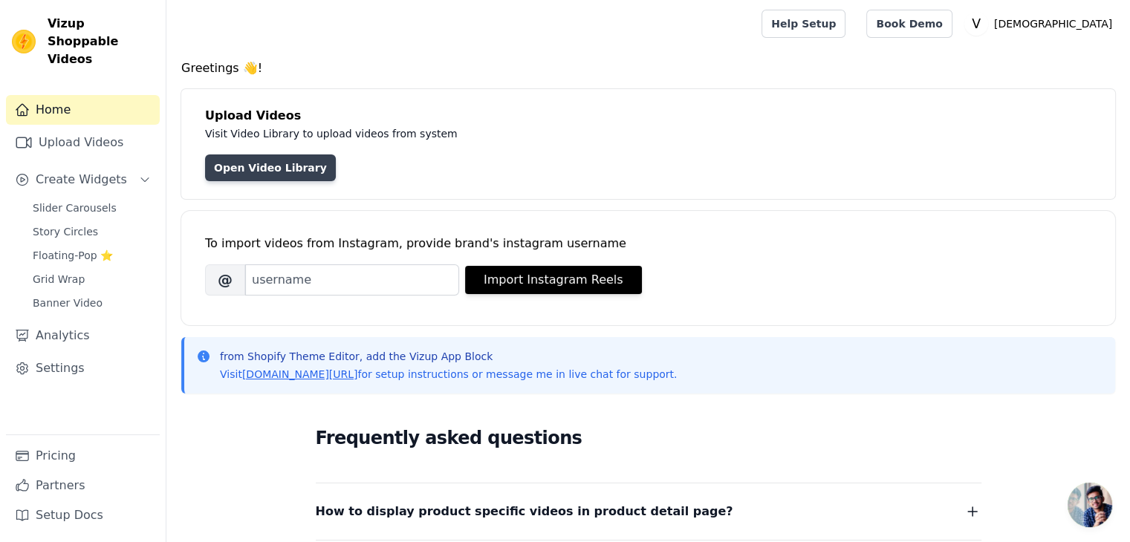
click at [241, 155] on link "Open Video Library" at bounding box center [270, 168] width 131 height 27
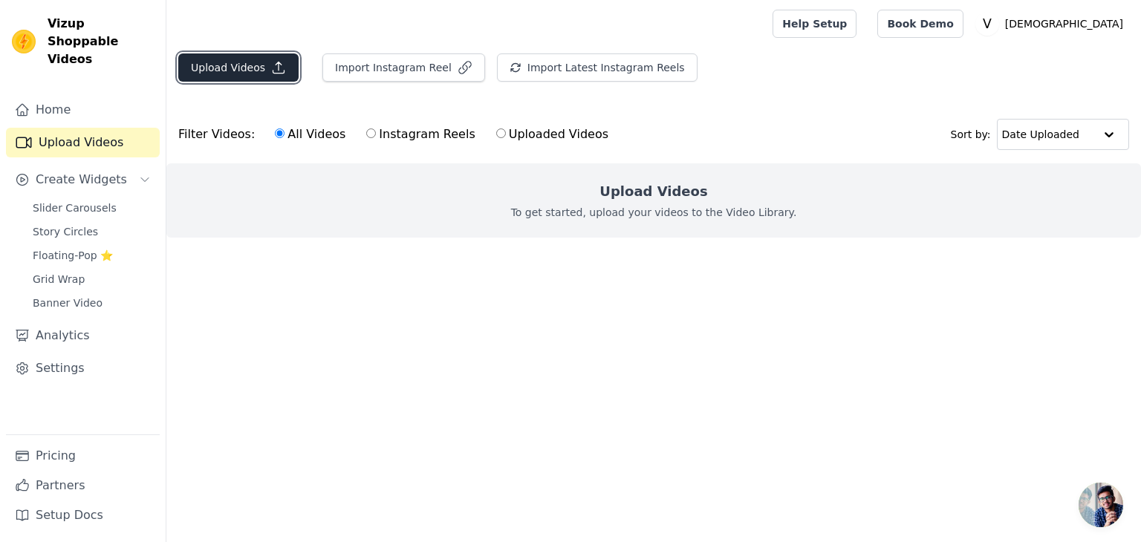
click at [238, 65] on button "Upload Videos" at bounding box center [238, 68] width 120 height 28
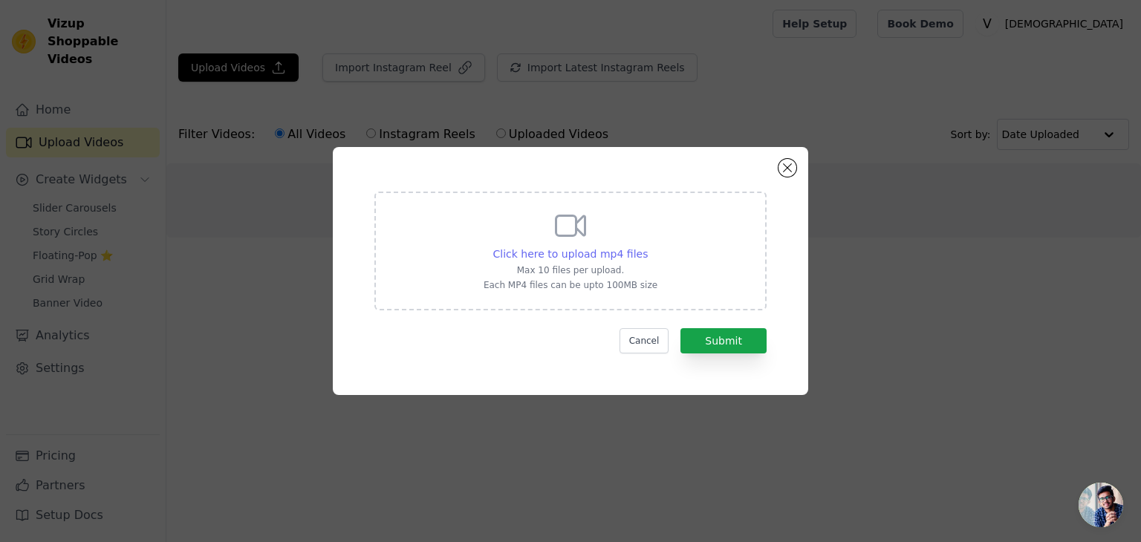
click at [560, 249] on span "Click here to upload mp4 files" at bounding box center [570, 254] width 155 height 12
click at [647, 247] on input "Click here to upload mp4 files Max 10 files per upload. Each MP4 files can be u…" at bounding box center [647, 246] width 1 height 1
type input "C:\fakepath\WhatsApp Video 2025-08-10 at 11.55.04_deee06a2.mp4"
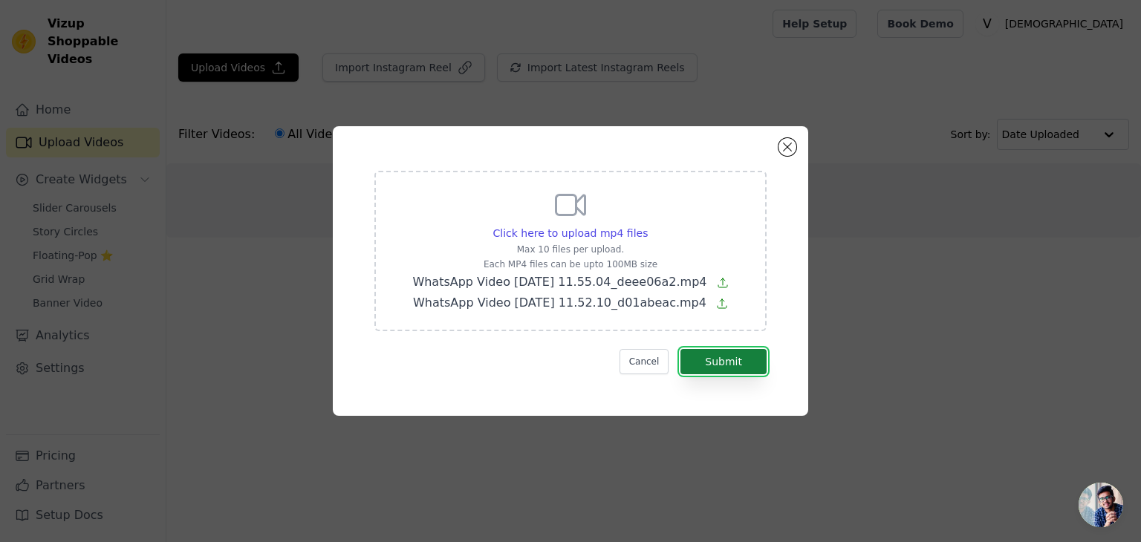
click at [721, 360] on button "Submit" at bounding box center [724, 361] width 86 height 25
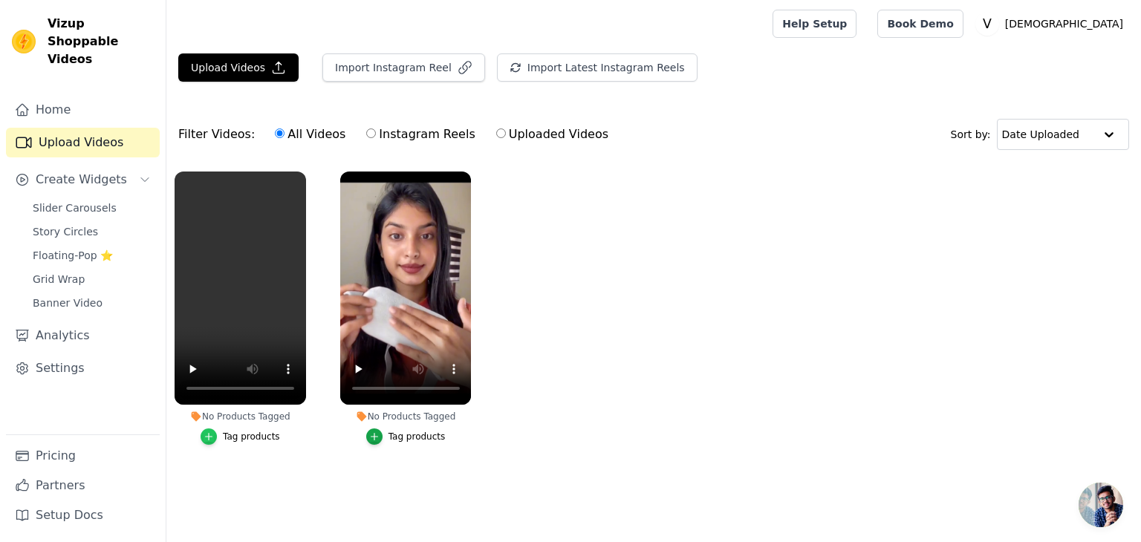
click at [207, 441] on icon "button" at bounding box center [209, 437] width 10 height 10
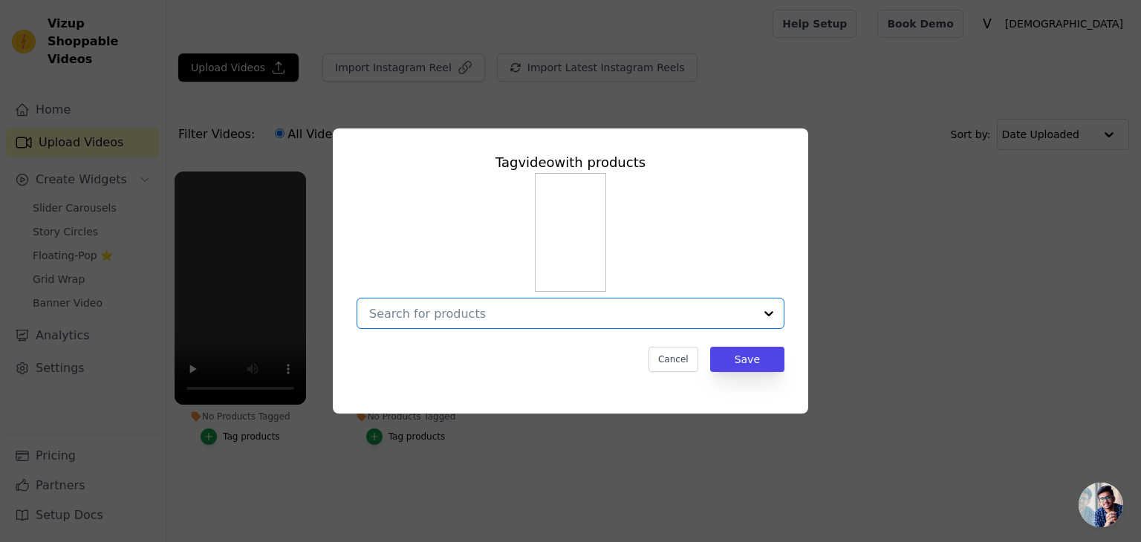
click at [434, 308] on input "No Products Tagged Tag video with products Option undefined, selected. Select i…" at bounding box center [561, 314] width 385 height 14
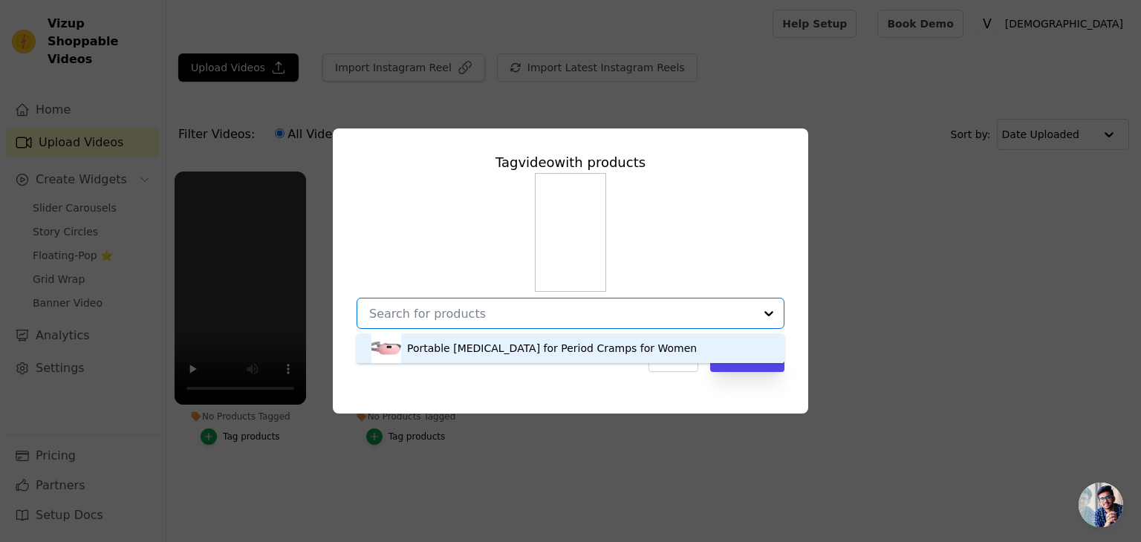
click at [432, 349] on div "Portable Heating Pad for Period Cramps for Women" at bounding box center [552, 348] width 290 height 15
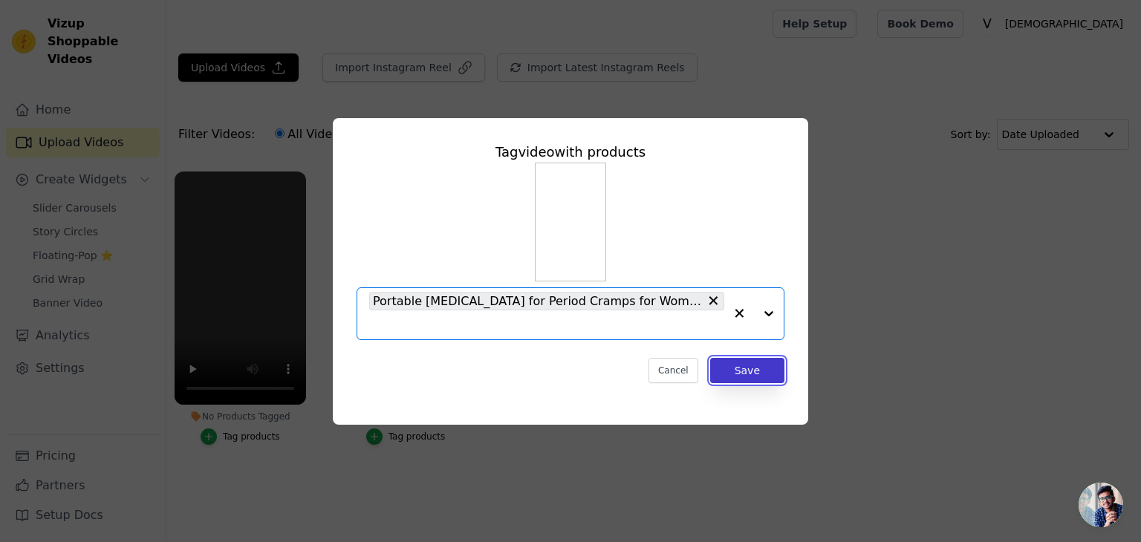
click at [744, 360] on button "Save" at bounding box center [747, 370] width 74 height 25
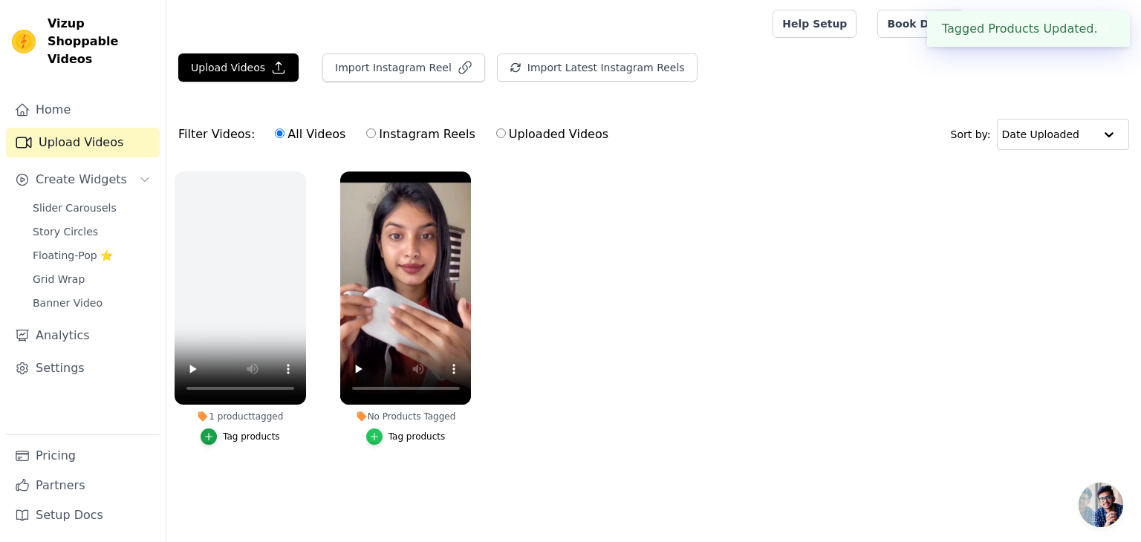
click at [374, 432] on icon "button" at bounding box center [374, 437] width 10 height 10
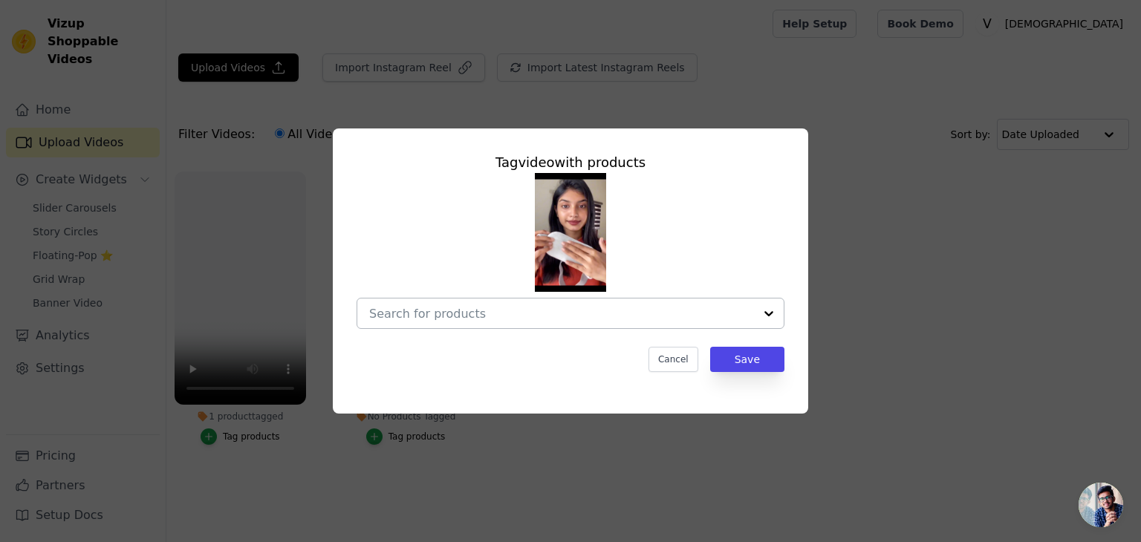
click at [769, 317] on div at bounding box center [769, 314] width 30 height 30
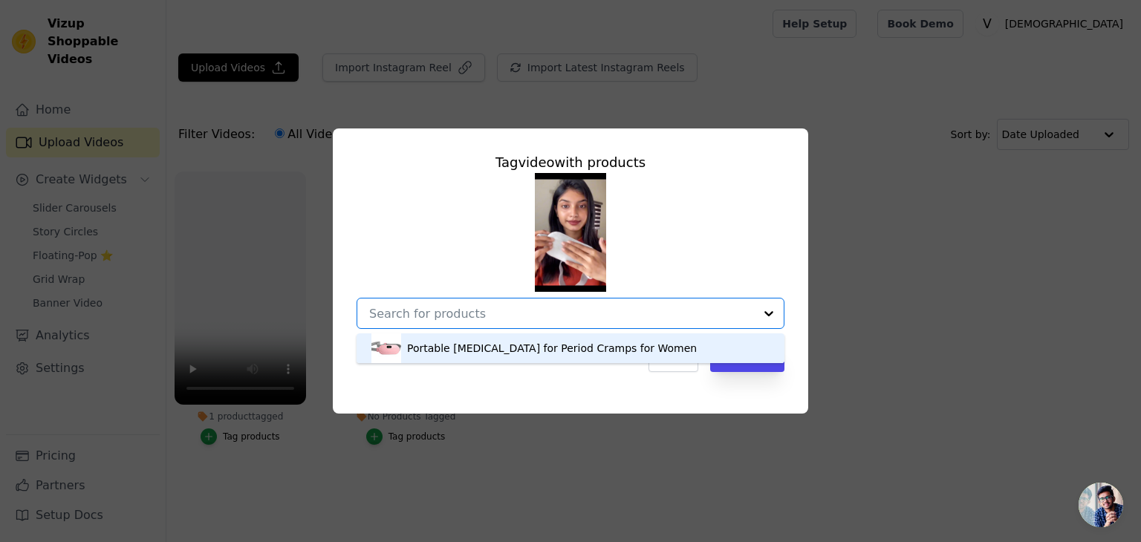
click at [698, 343] on div "Portable Heating Pad for Period Cramps for Women" at bounding box center [571, 349] width 398 height 30
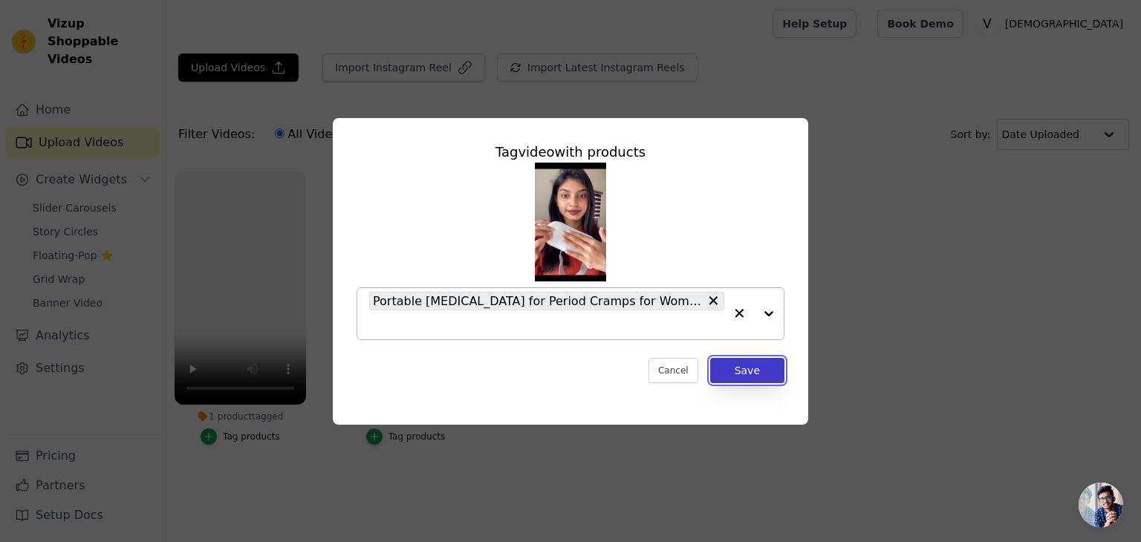
click at [725, 360] on button "Save" at bounding box center [747, 370] width 74 height 25
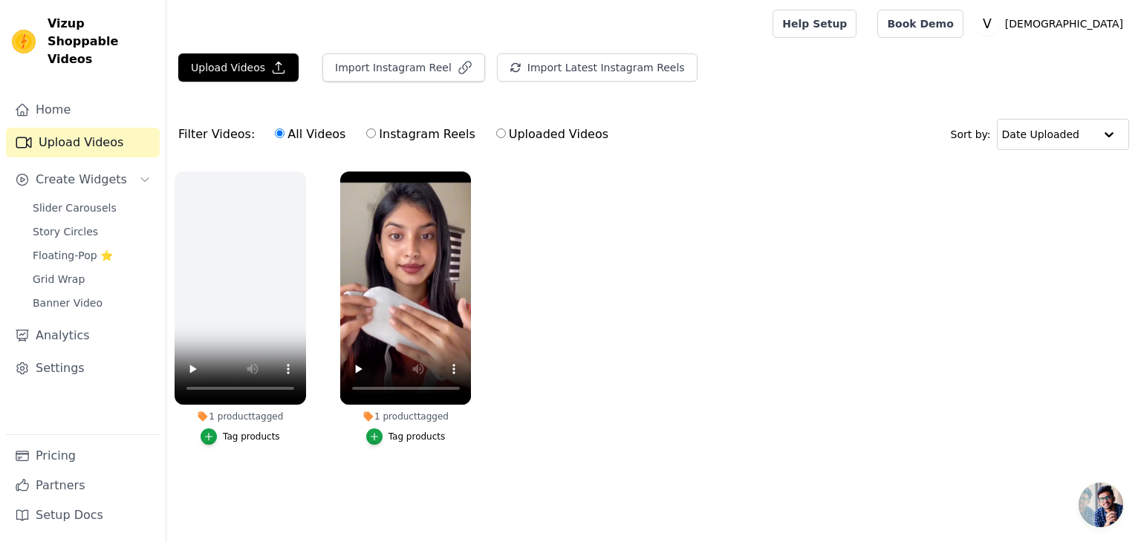
click at [1103, 500] on span "Open chat" at bounding box center [1101, 505] width 45 height 45
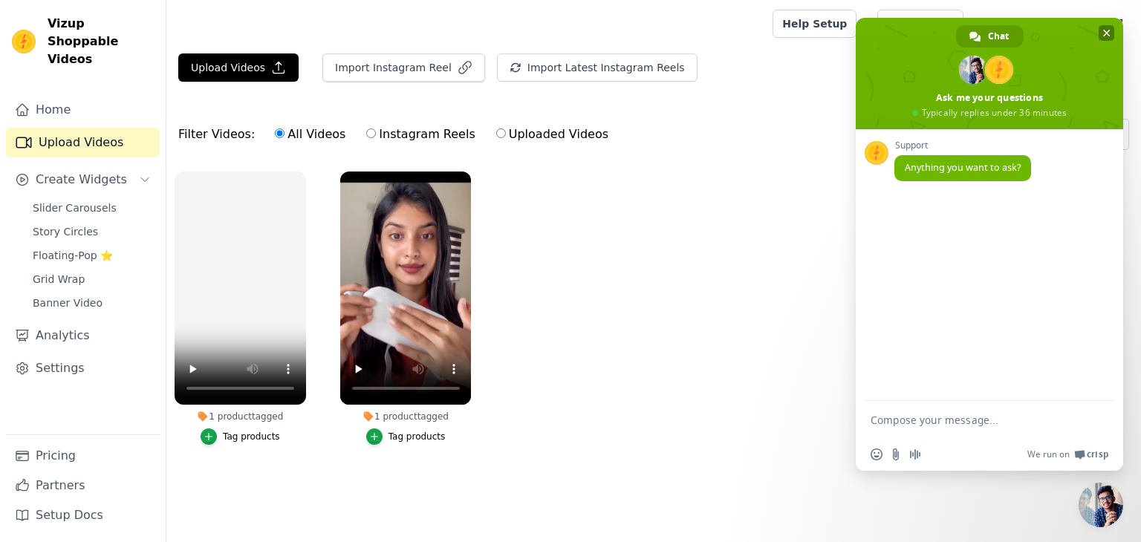
click at [1104, 35] on span "Close chat" at bounding box center [1107, 33] width 7 height 10
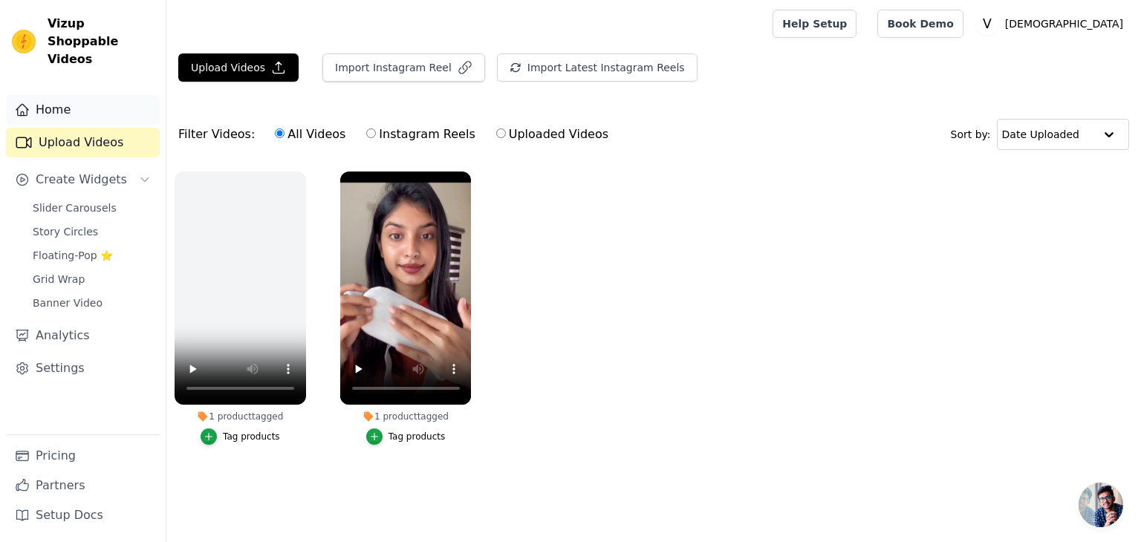
click at [68, 95] on link "Home" at bounding box center [83, 110] width 154 height 30
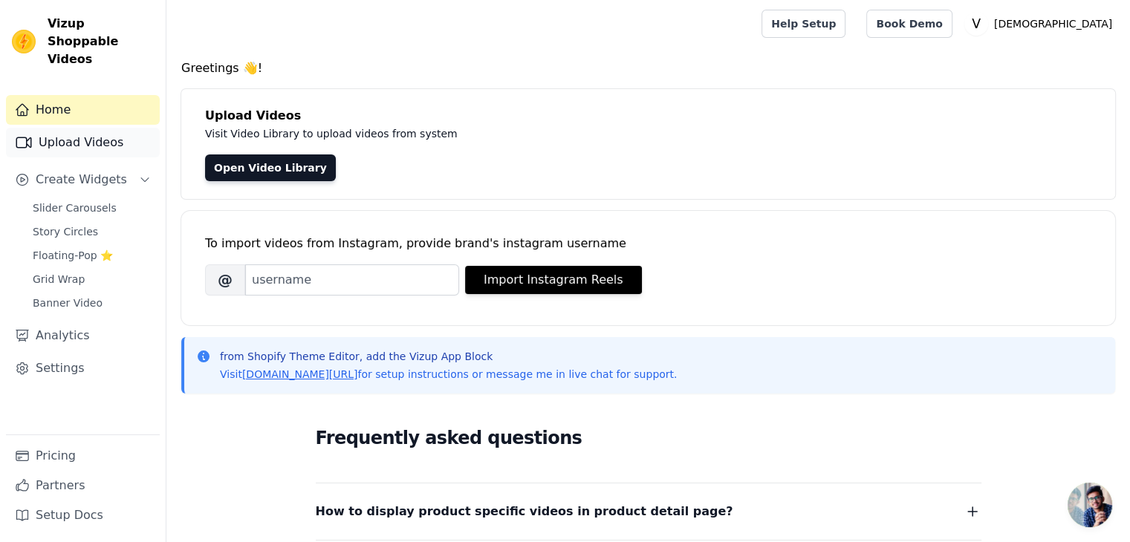
click at [97, 128] on link "Upload Videos" at bounding box center [83, 143] width 154 height 30
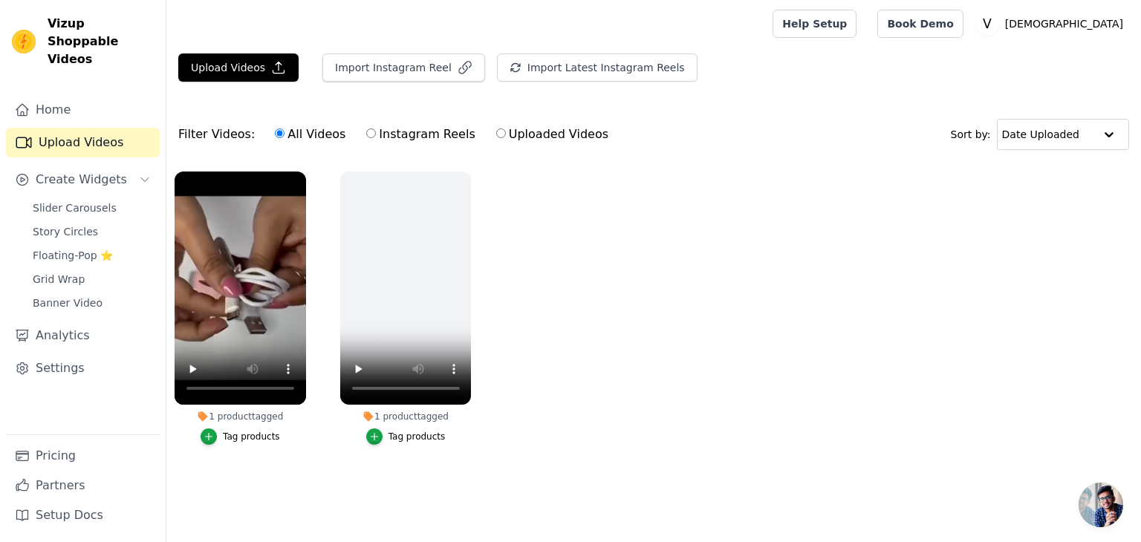
click at [250, 430] on button "Tag products" at bounding box center [241, 437] width 80 height 16
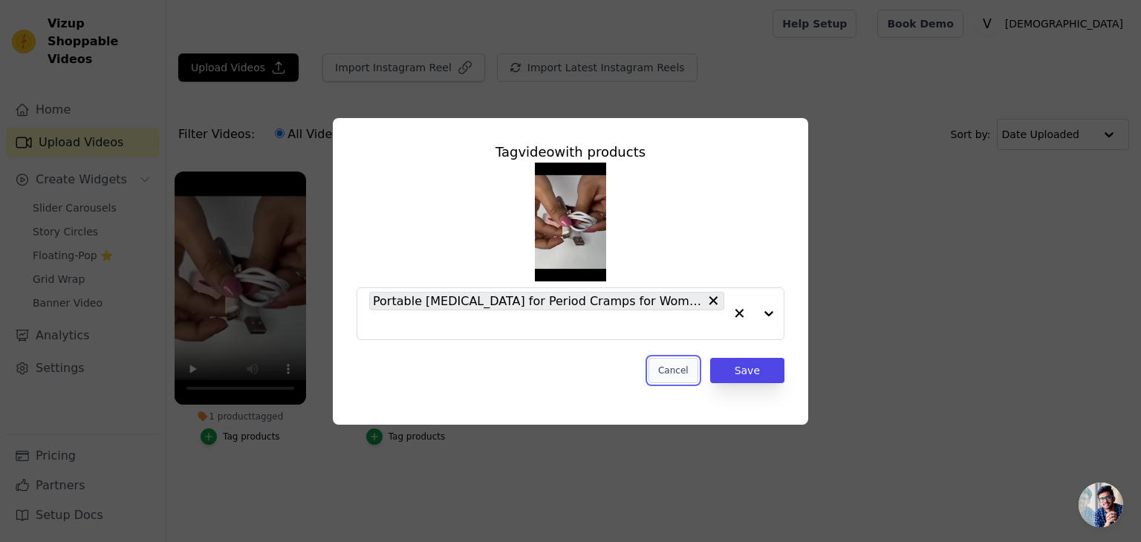
click at [689, 360] on button "Cancel" at bounding box center [674, 370] width 50 height 25
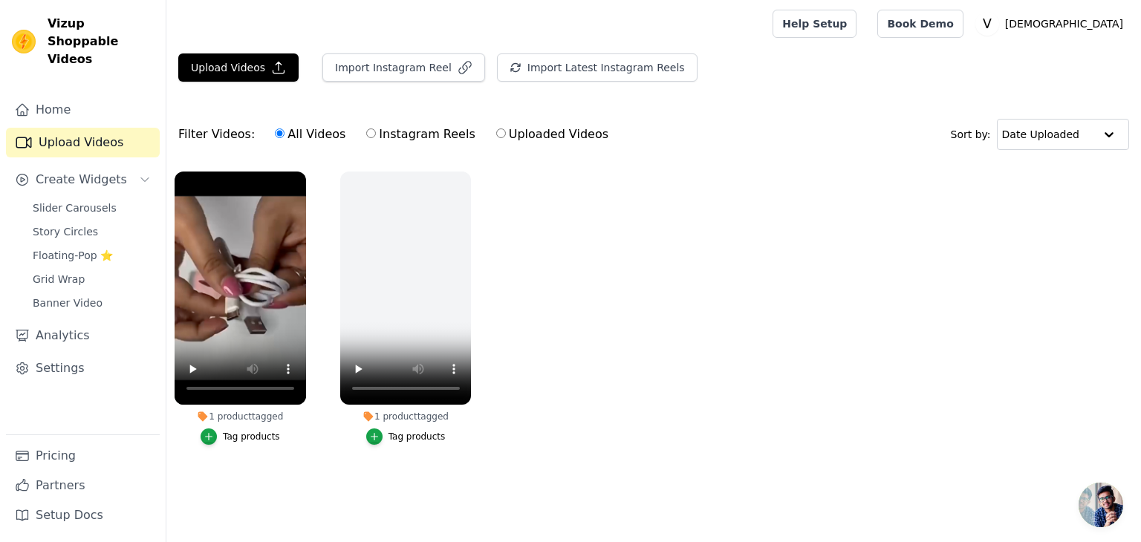
click at [487, 427] on ul "1 product tagged Tag products 1 product tagged Tag products" at bounding box center [653, 323] width 975 height 320
click at [115, 171] on span "Create Widgets" at bounding box center [81, 180] width 91 height 18
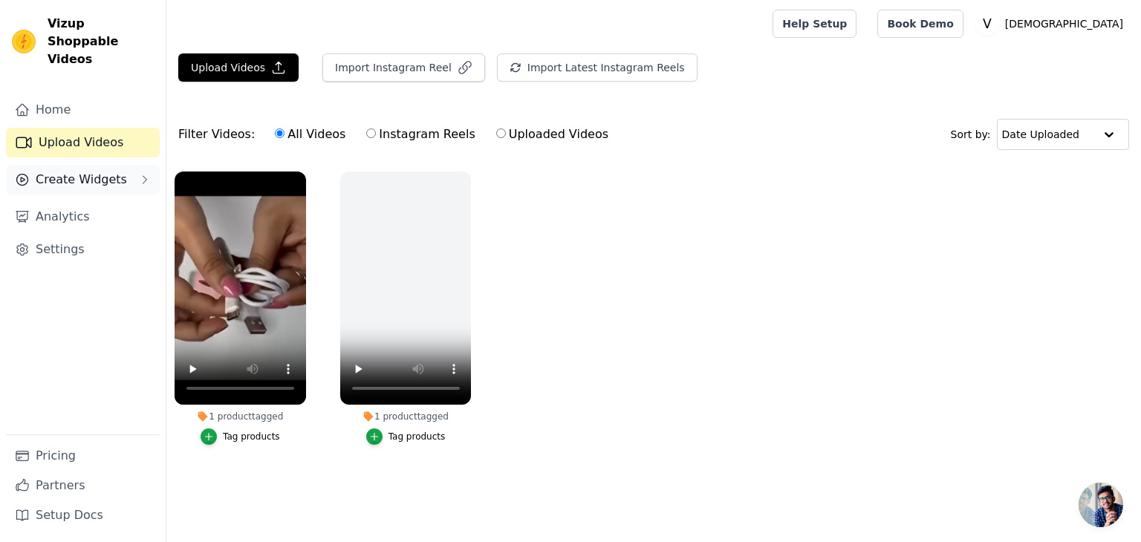
click at [115, 171] on span "Create Widgets" at bounding box center [81, 180] width 91 height 18
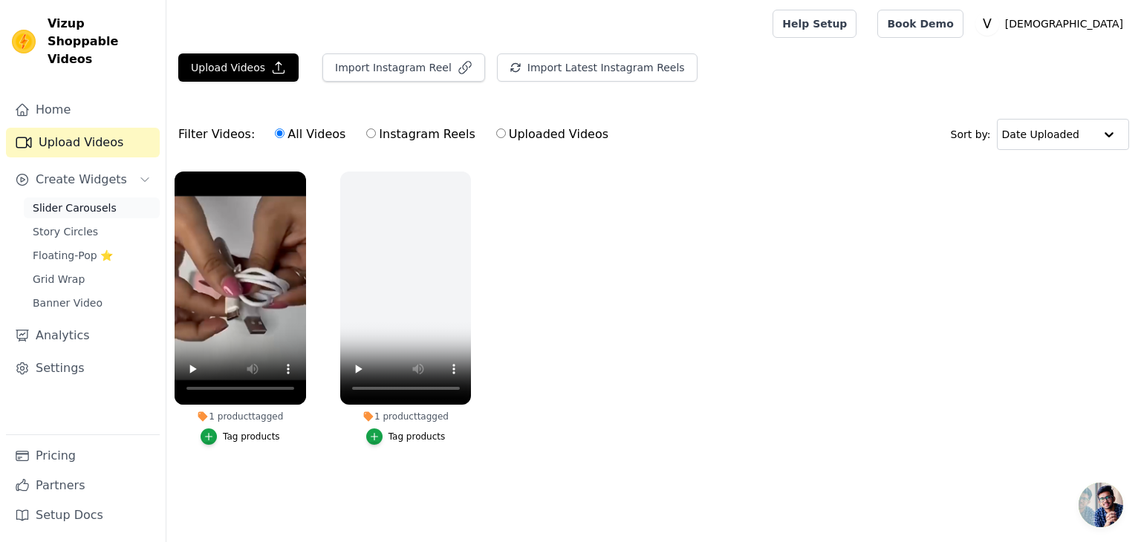
click at [74, 201] on span "Slider Carousels" at bounding box center [75, 208] width 84 height 15
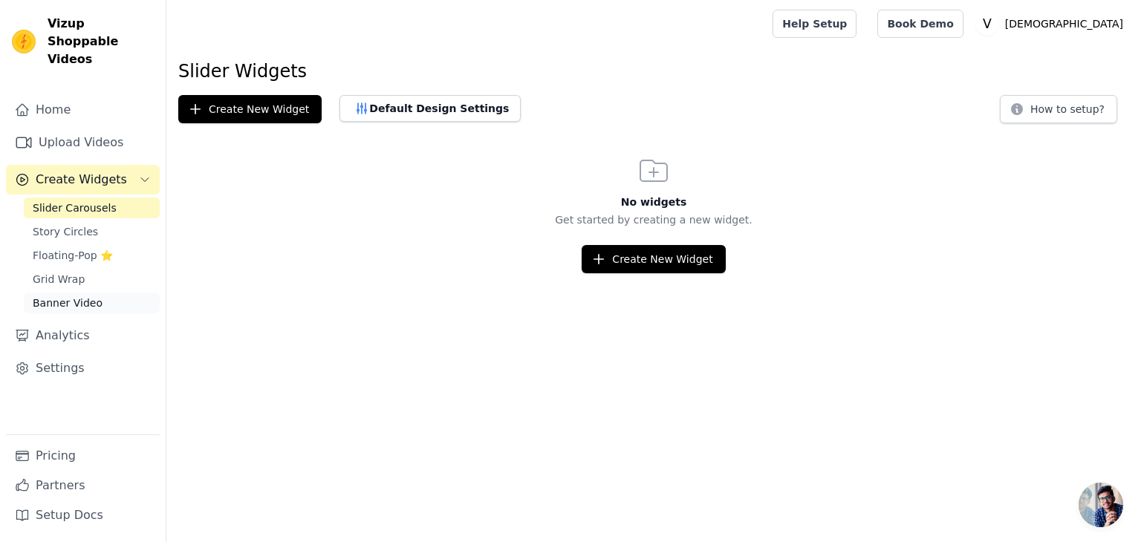
click at [94, 293] on link "Banner Video" at bounding box center [92, 303] width 136 height 21
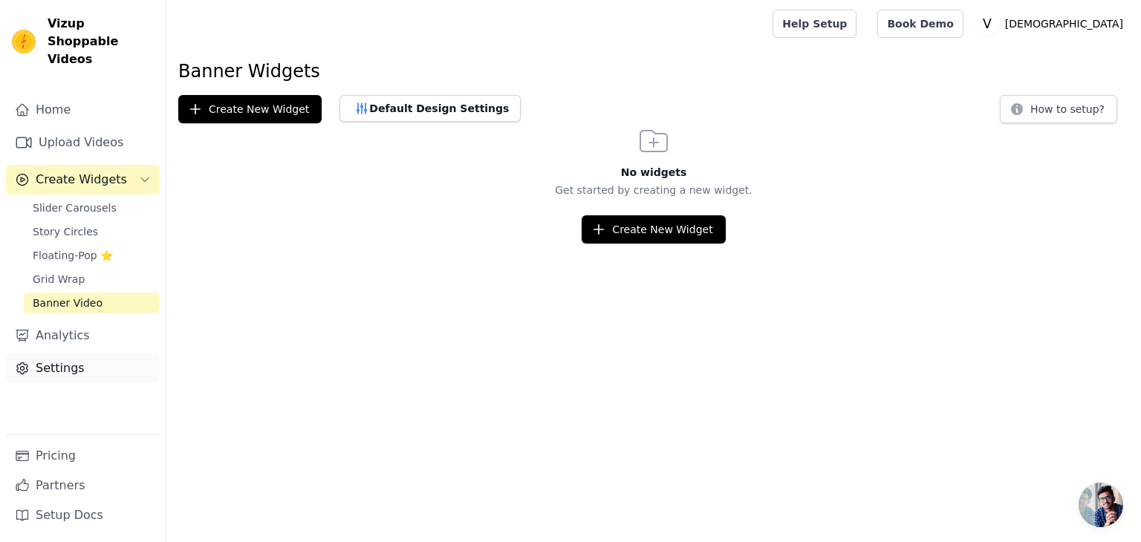
click at [54, 354] on link "Settings" at bounding box center [83, 369] width 154 height 30
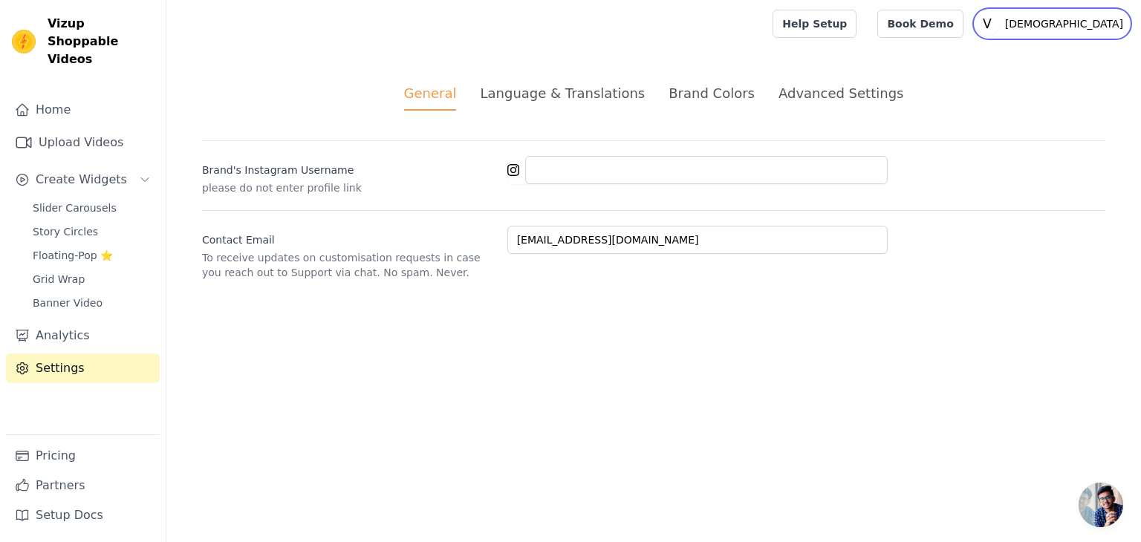
click at [999, 23] on icon "V" at bounding box center [988, 24] width 24 height 24
click at [994, 262] on div "Contact Email To receive updates on customisation requests in case you reach ou…" at bounding box center [654, 245] width 904 height 70
click at [100, 95] on link "Home" at bounding box center [83, 110] width 154 height 30
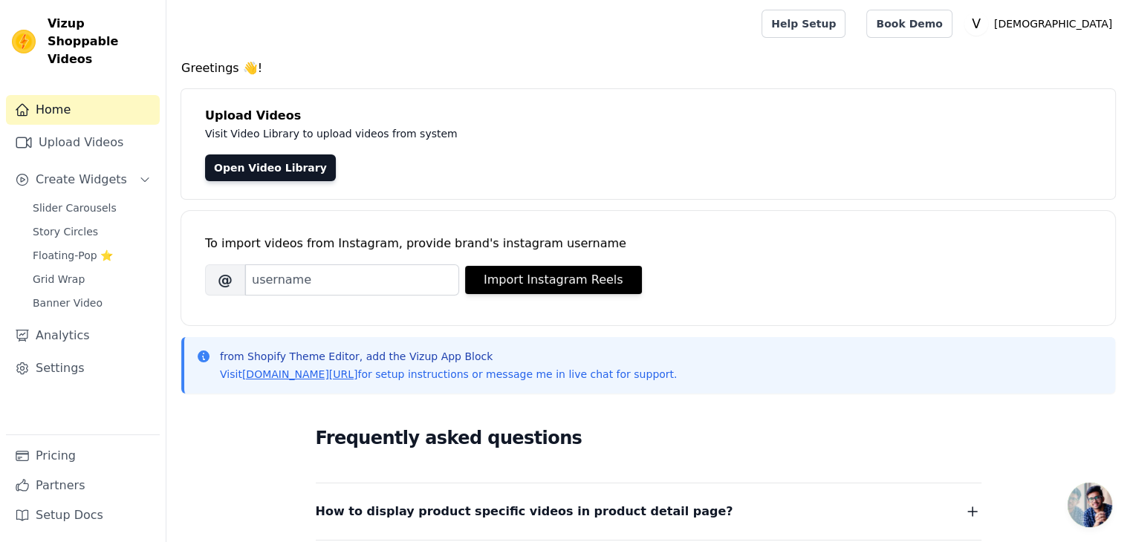
click at [77, 140] on div "Home Upload Videos Create Widgets Slider Carousels Story Circles Floating-Pop ⭐…" at bounding box center [83, 265] width 154 height 340
click at [77, 135] on link "Upload Videos" at bounding box center [83, 143] width 154 height 30
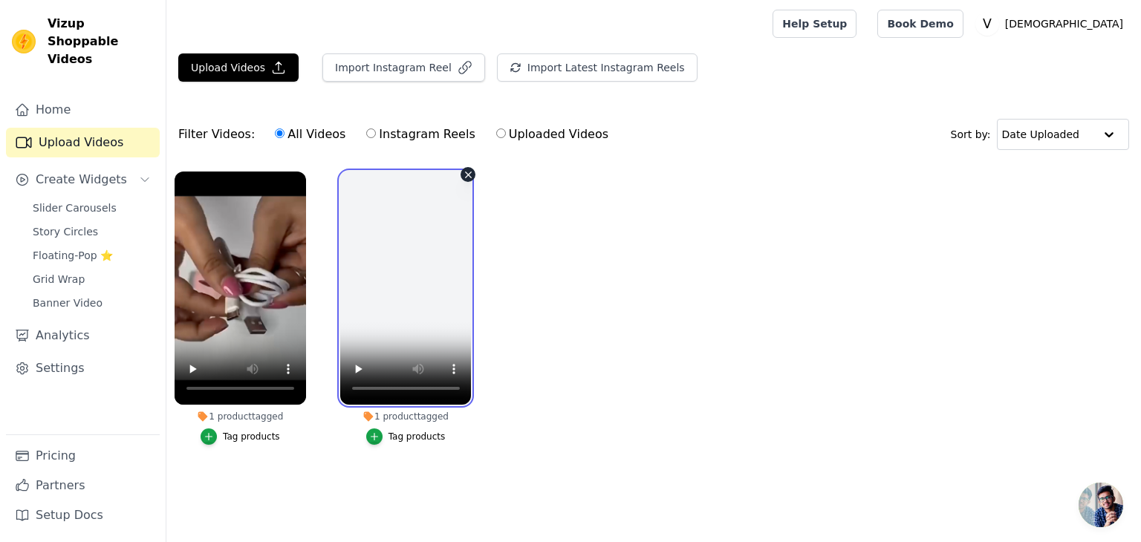
click at [406, 280] on video at bounding box center [406, 288] width 132 height 233
click at [953, 26] on div "Help Setup Book Demo Open user menu V Vedanza Settings Help Docs Sign out" at bounding box center [951, 24] width 357 height 48
click at [857, 27] on link "Help Setup" at bounding box center [815, 24] width 84 height 28
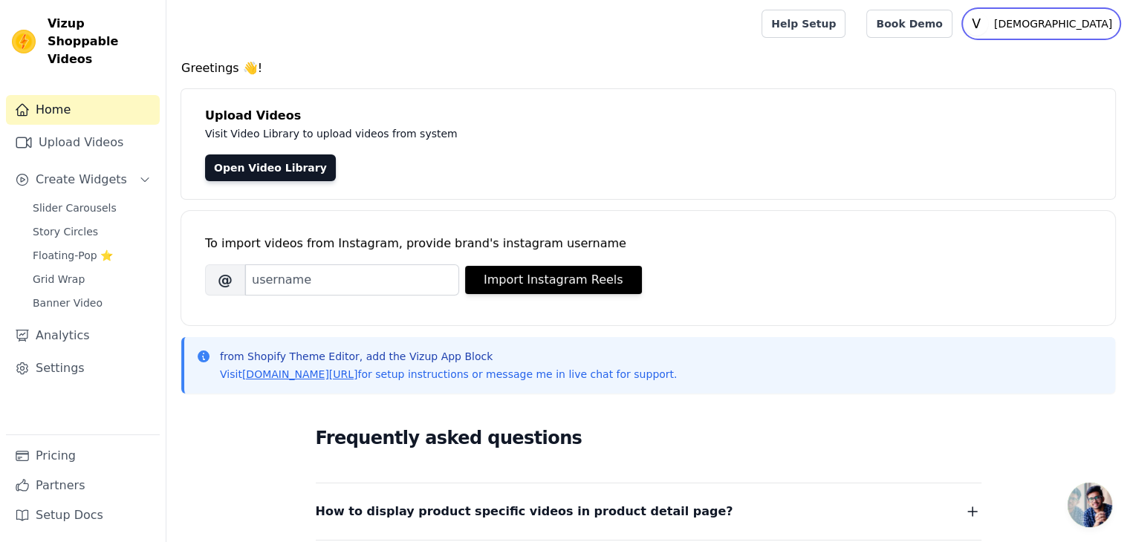
click at [988, 22] on icon "V" at bounding box center [977, 24] width 24 height 24
click at [1015, 122] on link "Sign out" at bounding box center [1047, 115] width 143 height 27
click at [39, 354] on link "Settings" at bounding box center [83, 369] width 154 height 30
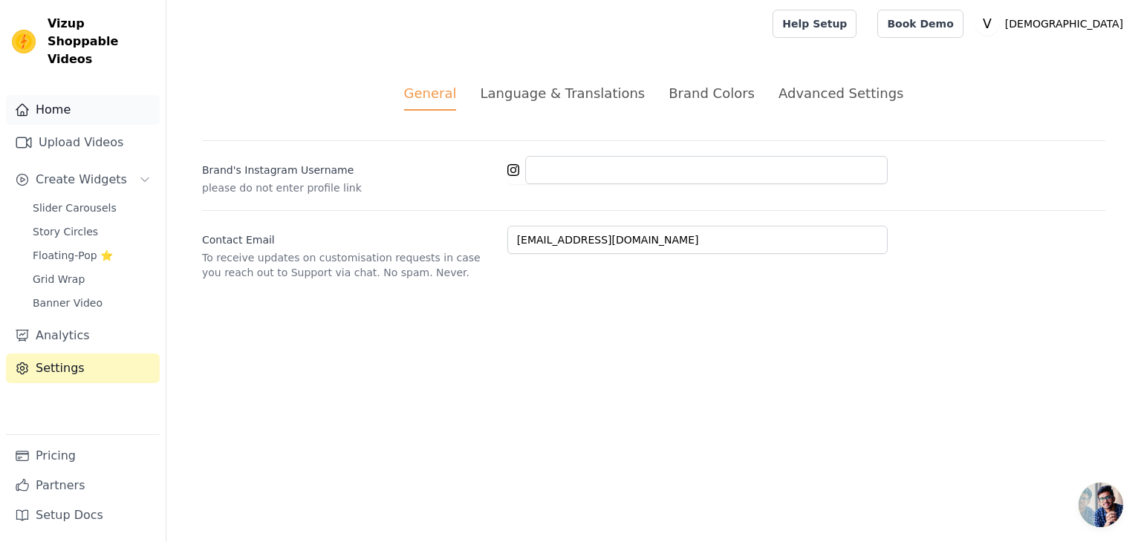
click at [122, 105] on link "Home" at bounding box center [83, 110] width 154 height 30
